Goal: Task Accomplishment & Management: Use online tool/utility

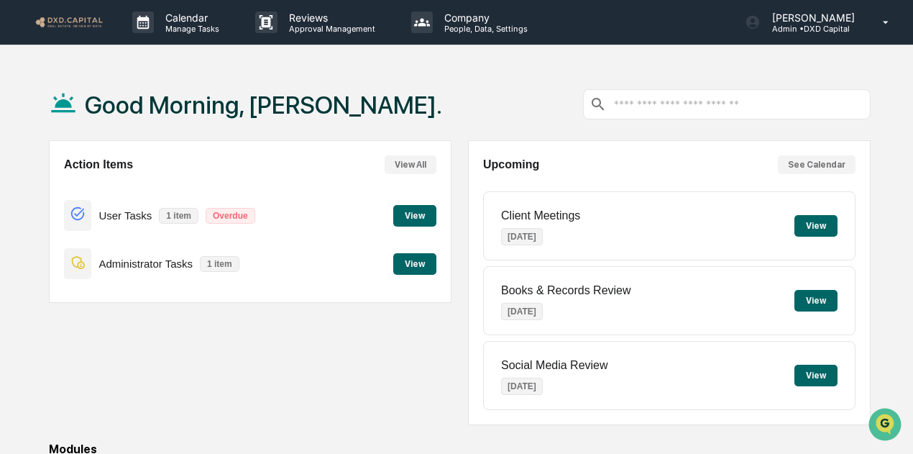
click at [411, 218] on button "View" at bounding box center [414, 216] width 43 height 22
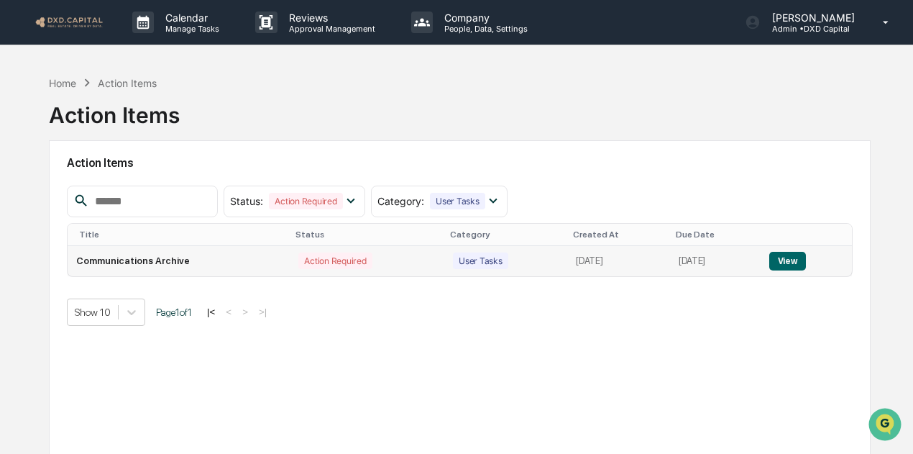
click at [796, 257] on button "View" at bounding box center [787, 261] width 37 height 19
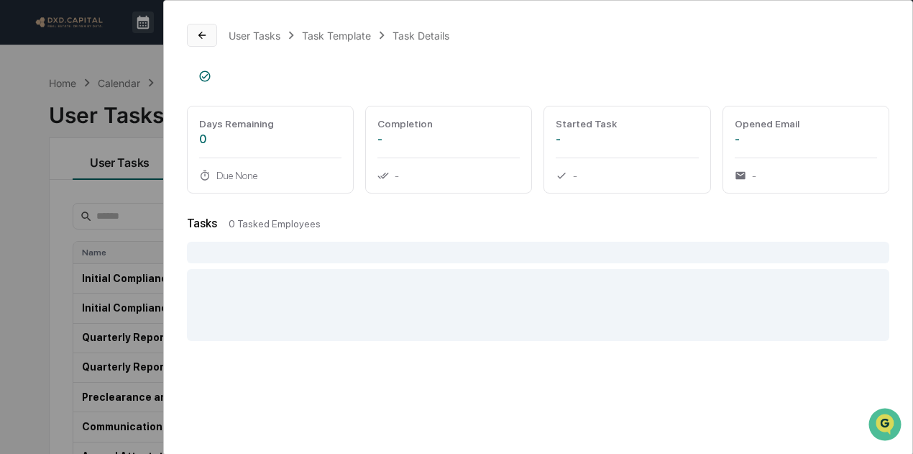
click at [196, 31] on icon at bounding box center [202, 35] width 12 height 12
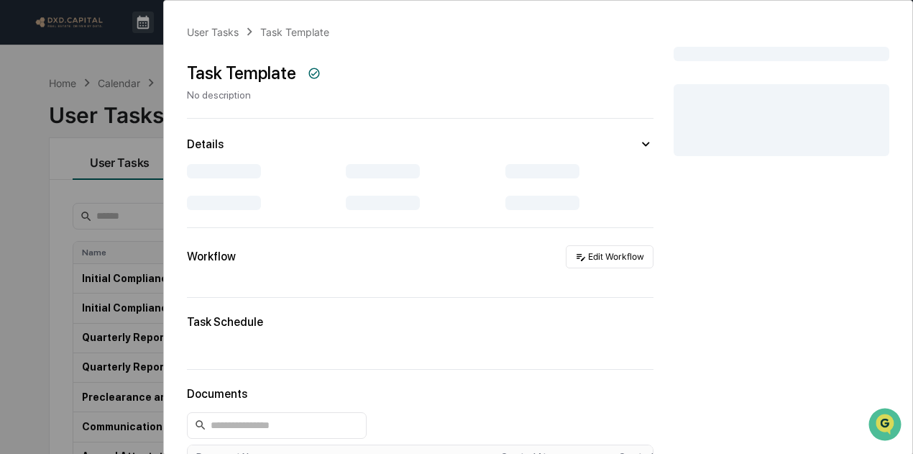
click at [35, 50] on div "User Tasks Task Template Task Template No description Details Workflow Edit Wor…" at bounding box center [456, 227] width 913 height 454
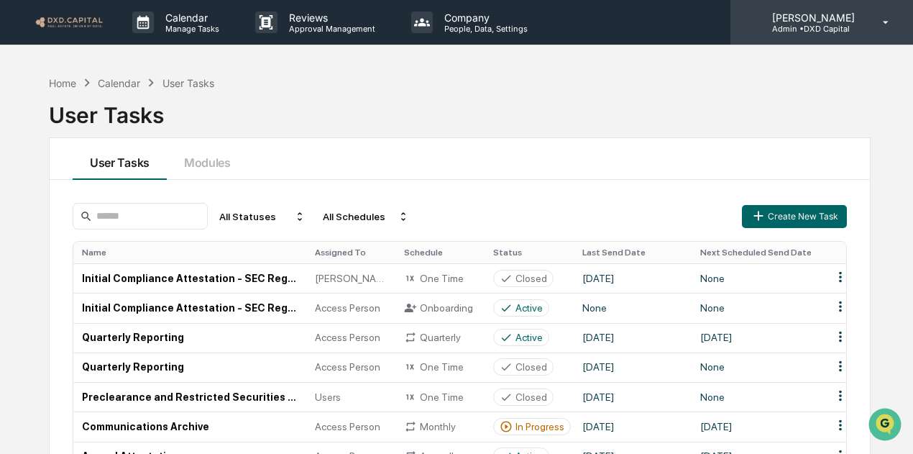
click at [818, 31] on p "Admin • DXD Capital" at bounding box center [811, 29] width 101 height 10
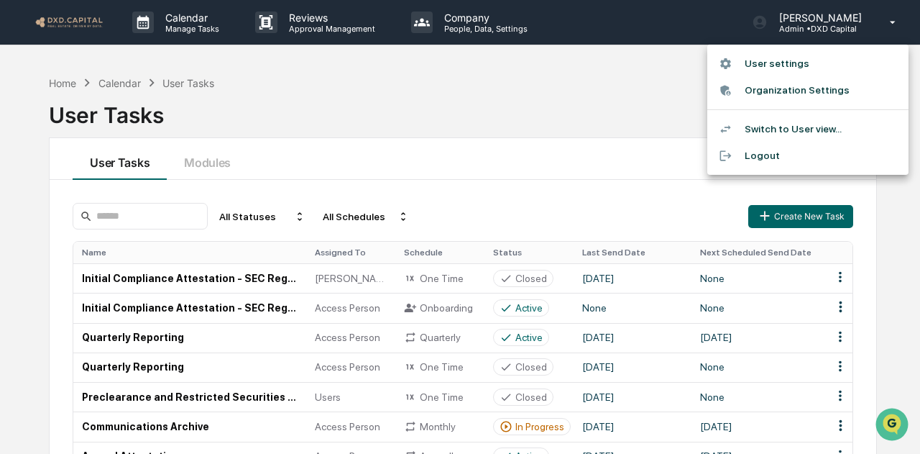
click at [804, 60] on li "User settings" at bounding box center [808, 63] width 201 height 27
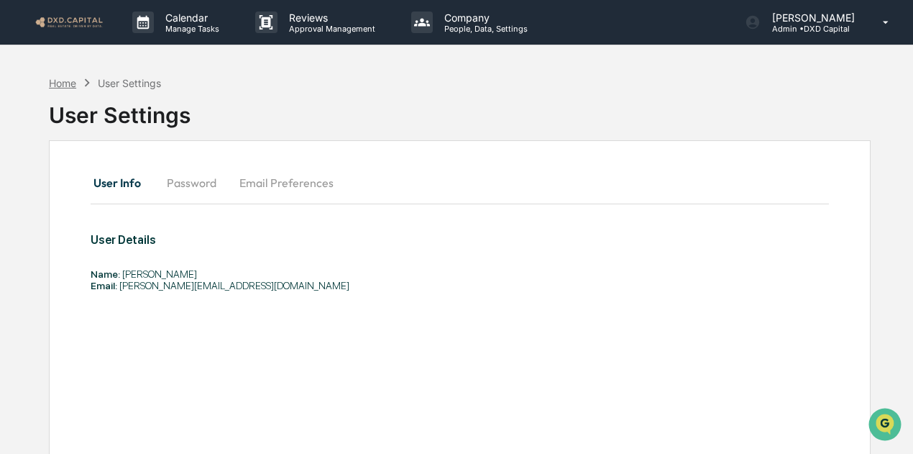
click at [58, 82] on div "Home" at bounding box center [62, 83] width 27 height 12
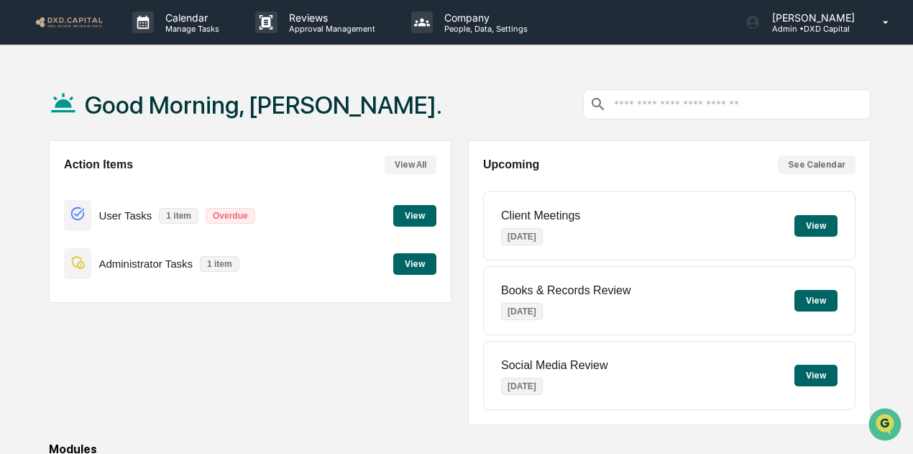
click at [419, 211] on button "View" at bounding box center [414, 216] width 43 height 22
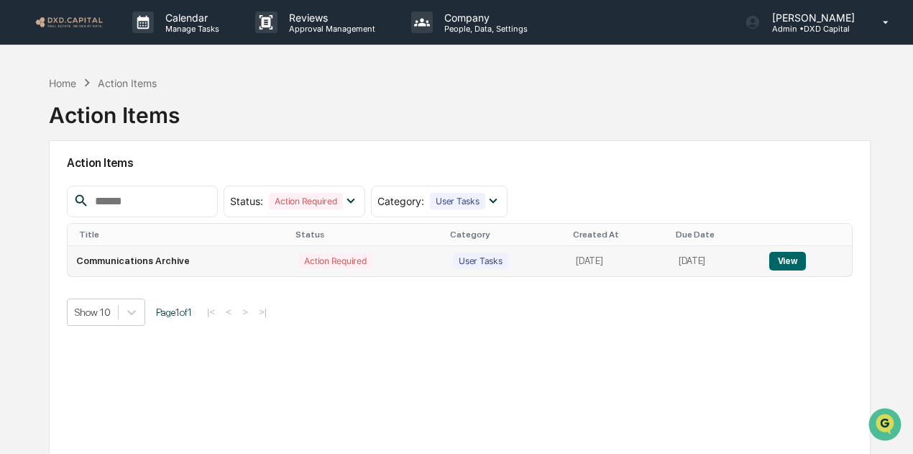
click at [796, 260] on button "View" at bounding box center [787, 261] width 37 height 19
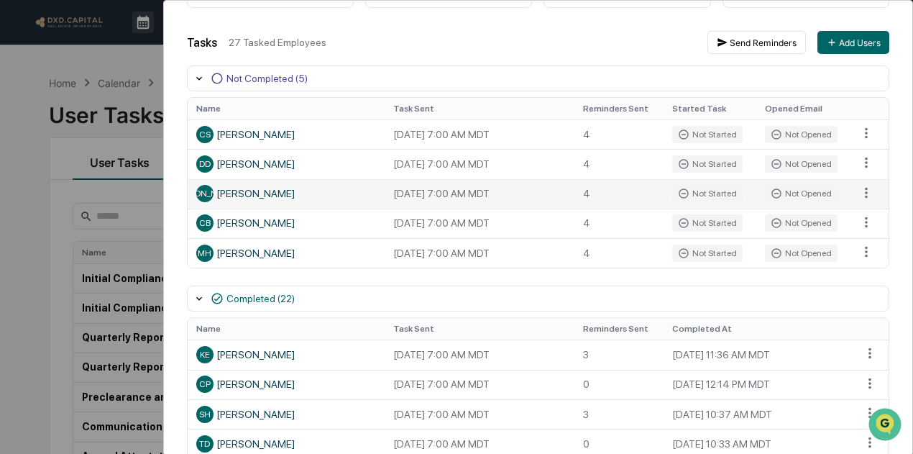
scroll to position [193, 0]
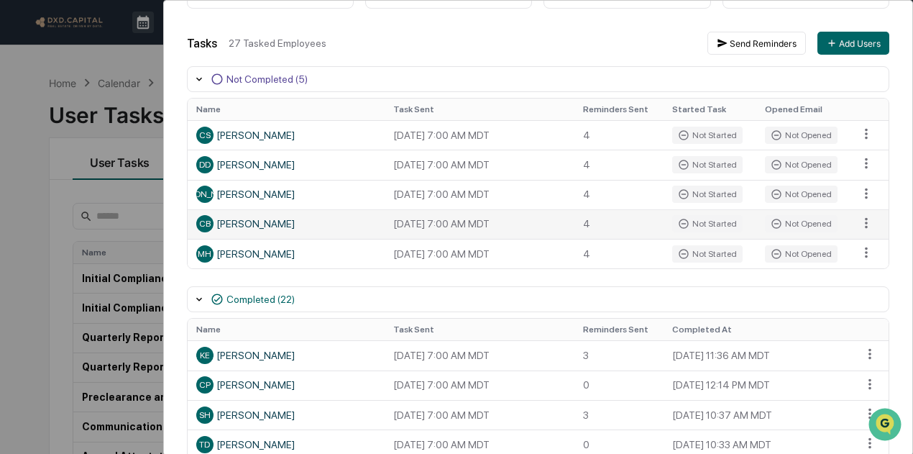
click at [380, 227] on td "CB [PERSON_NAME]" at bounding box center [286, 223] width 197 height 29
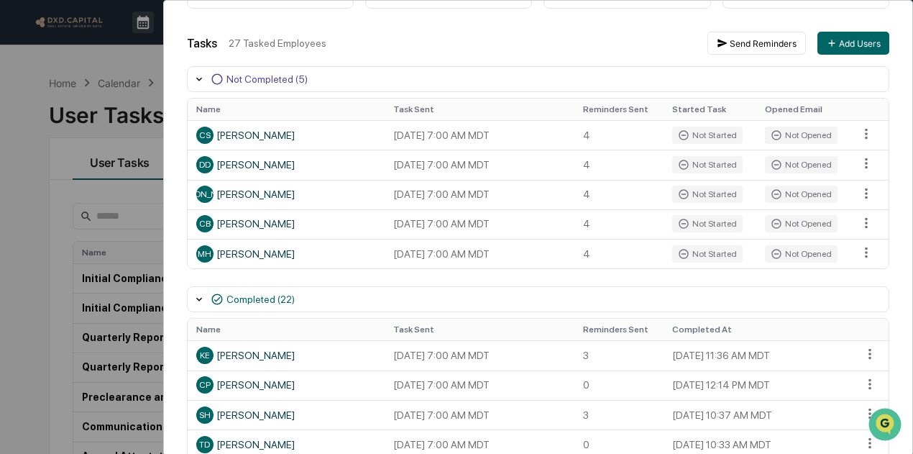
click at [105, 57] on div "User Tasks Communications Archive Task Details Communications Archive In Progre…" at bounding box center [456, 227] width 913 height 454
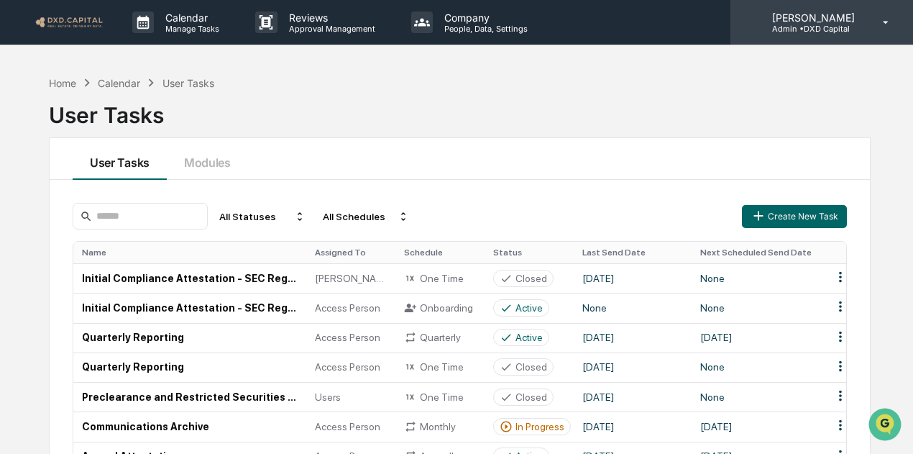
click at [820, 27] on p "Admin • DXD Capital" at bounding box center [811, 29] width 101 height 10
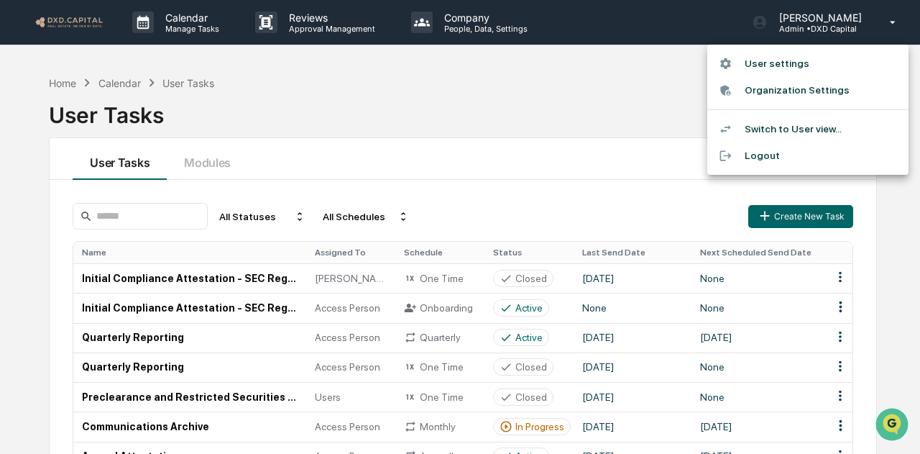
click at [818, 28] on div at bounding box center [460, 227] width 920 height 454
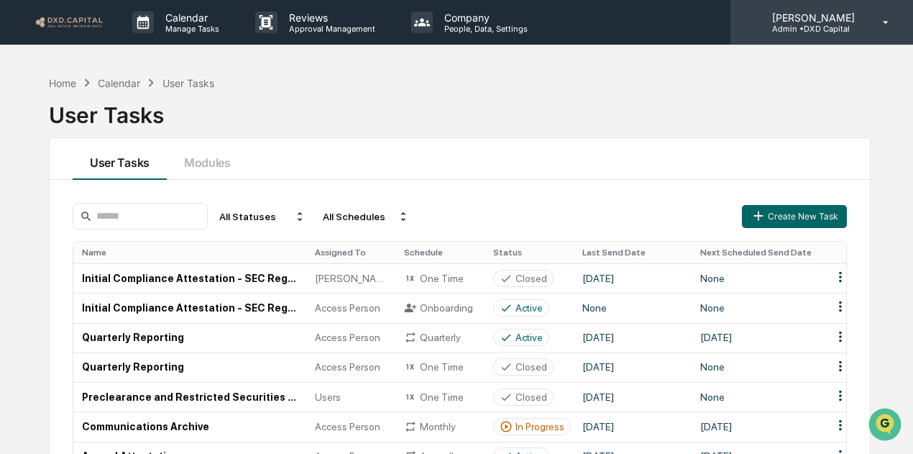
click at [844, 21] on p "[PERSON_NAME]" at bounding box center [811, 18] width 101 height 12
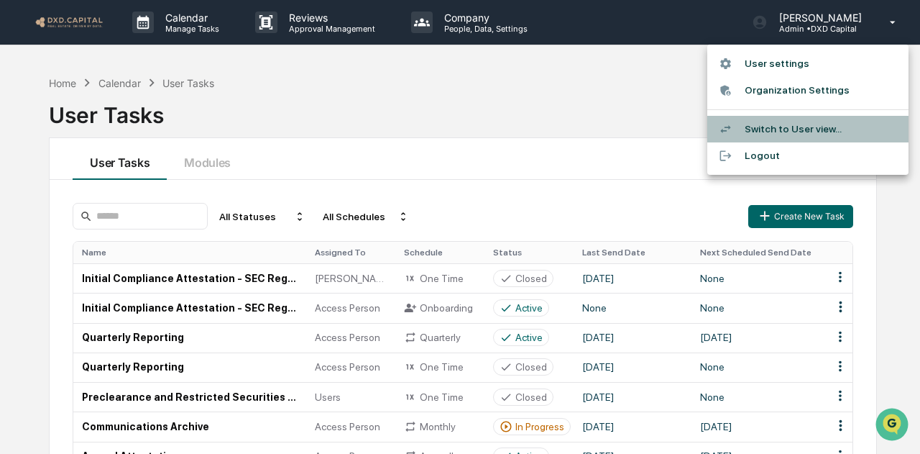
click at [775, 124] on li "Switch to User view..." at bounding box center [808, 129] width 201 height 27
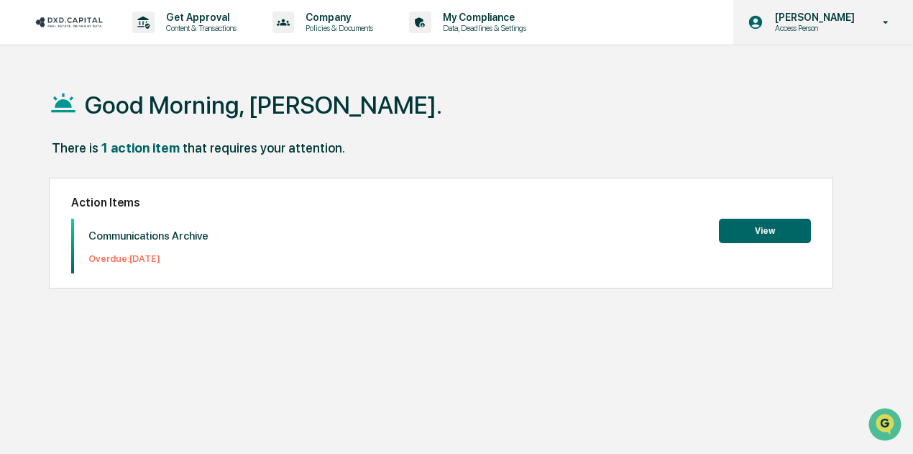
click at [810, 24] on p "Access Person" at bounding box center [813, 28] width 99 height 10
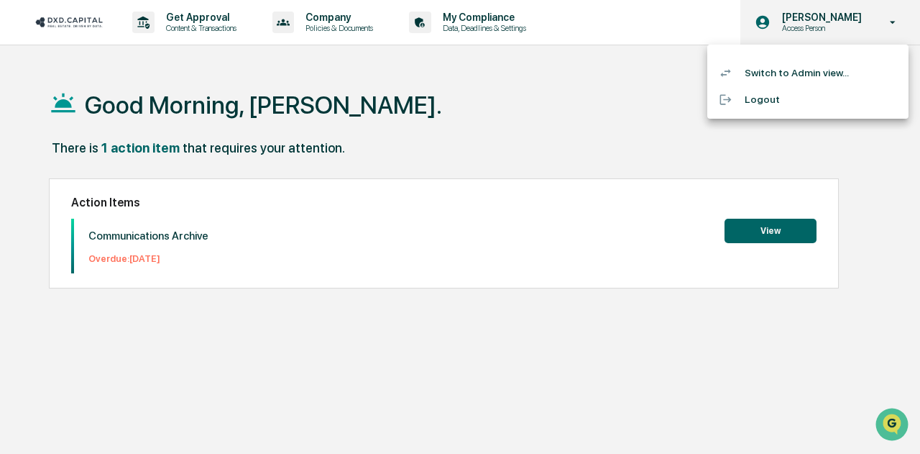
click at [810, 24] on div at bounding box center [460, 227] width 920 height 454
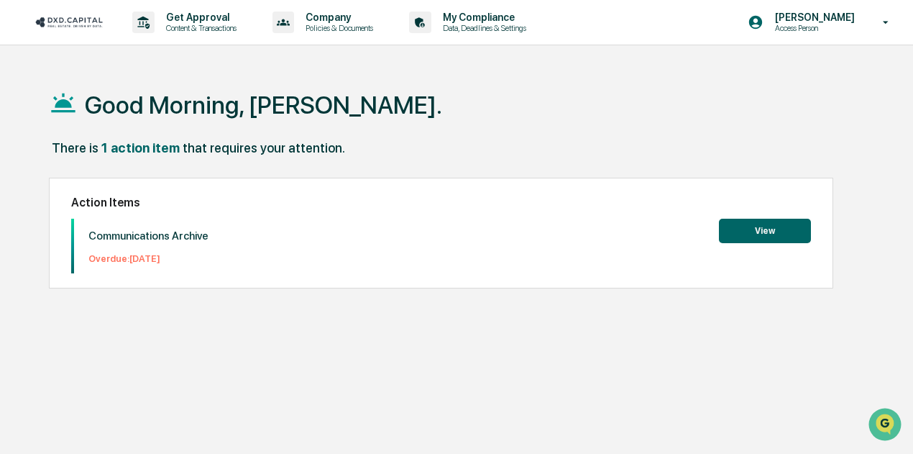
click at [779, 224] on button "View" at bounding box center [765, 231] width 92 height 24
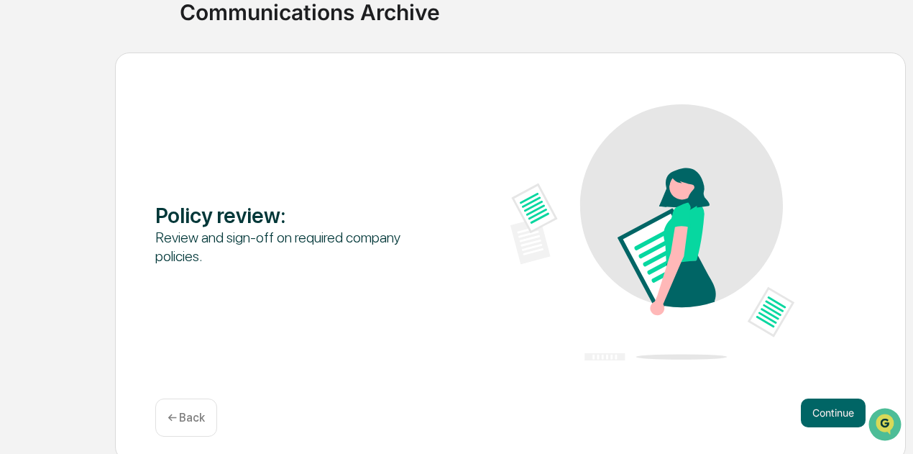
scroll to position [125, 0]
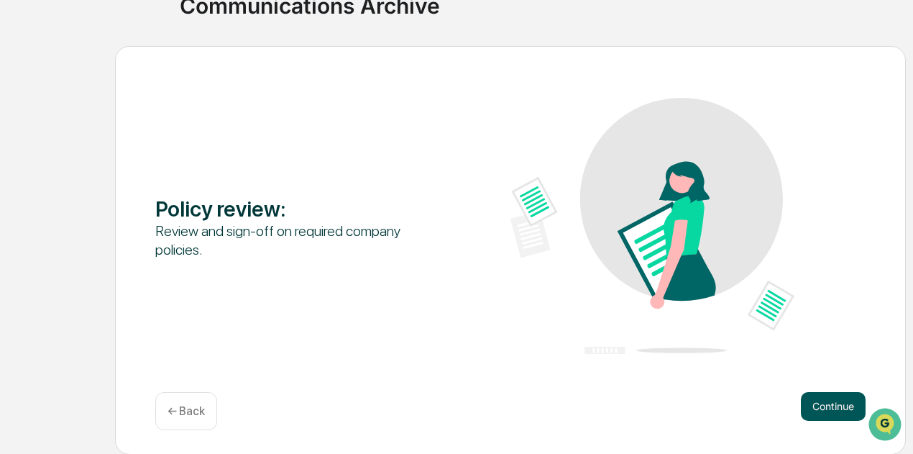
click at [847, 405] on button "Continue" at bounding box center [833, 406] width 65 height 29
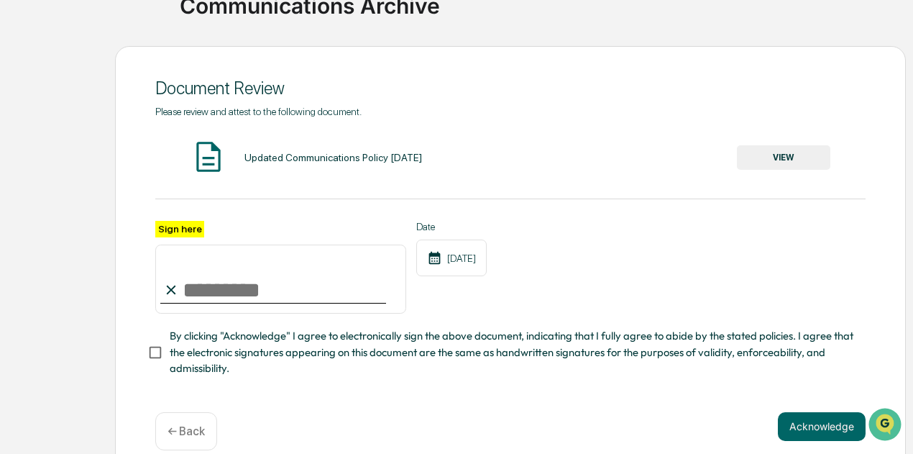
click at [273, 280] on input "Sign here" at bounding box center [280, 278] width 251 height 69
type input "**********"
click at [779, 160] on button "VIEW" at bounding box center [783, 157] width 93 height 24
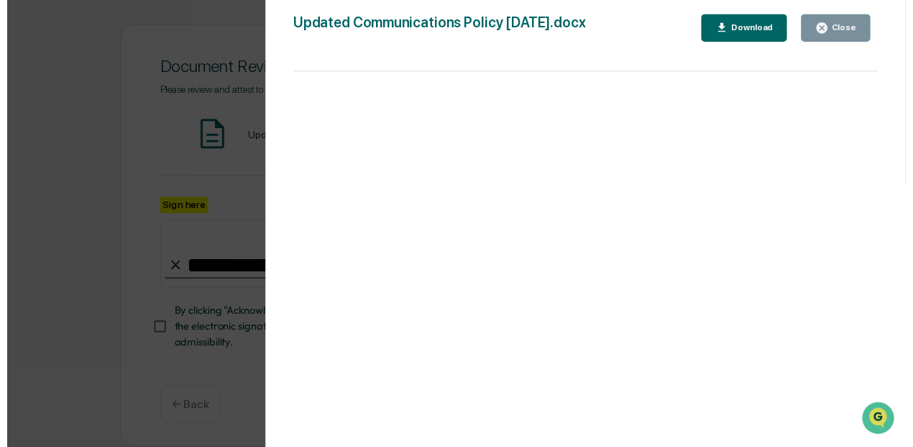
scroll to position [151, 0]
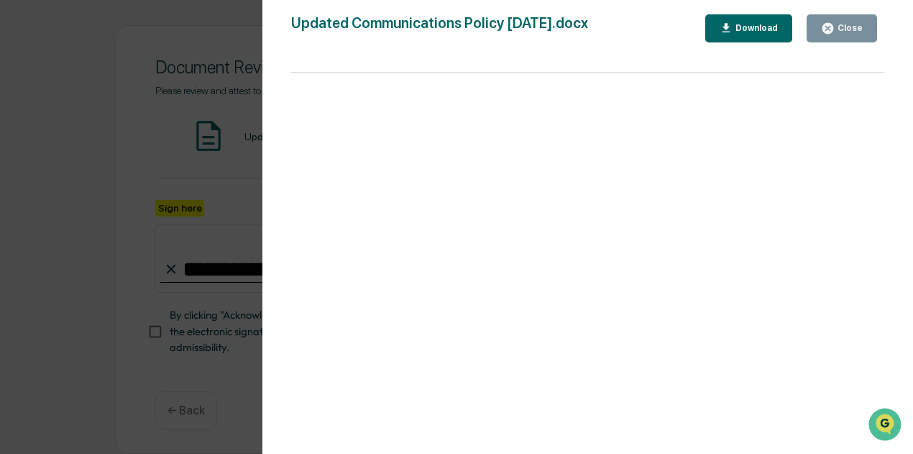
click at [821, 25] on button "Close" at bounding box center [842, 28] width 70 height 28
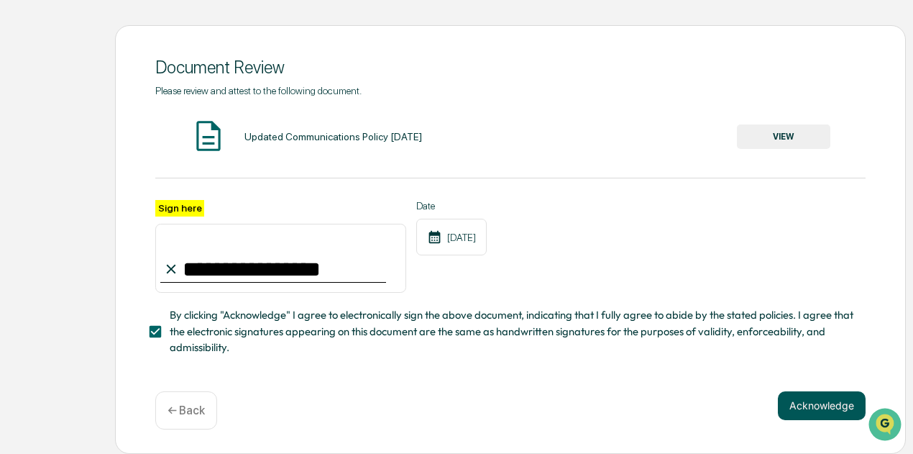
click at [811, 398] on button "Acknowledge" at bounding box center [822, 405] width 88 height 29
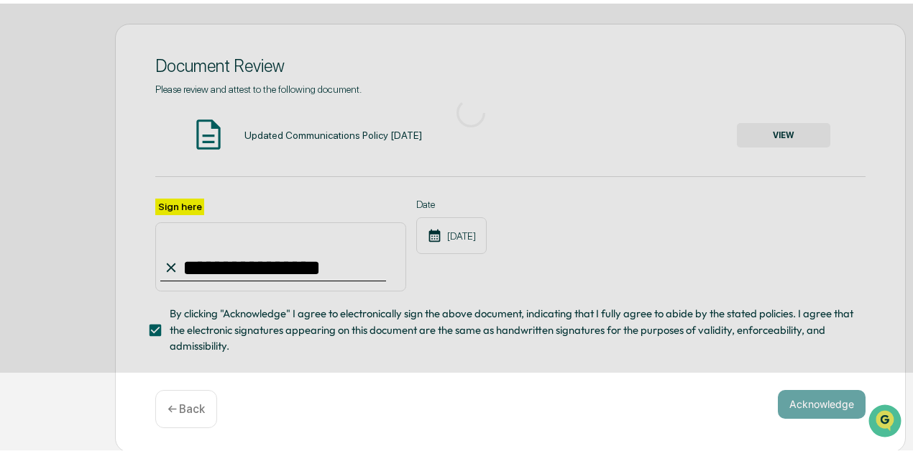
scroll to position [125, 0]
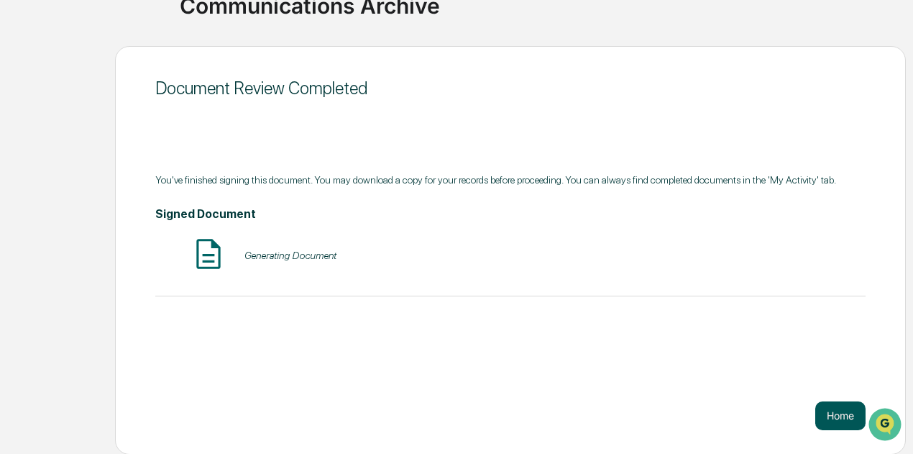
click at [826, 423] on button "Home" at bounding box center [840, 415] width 50 height 29
